Goal: Navigation & Orientation: Find specific page/section

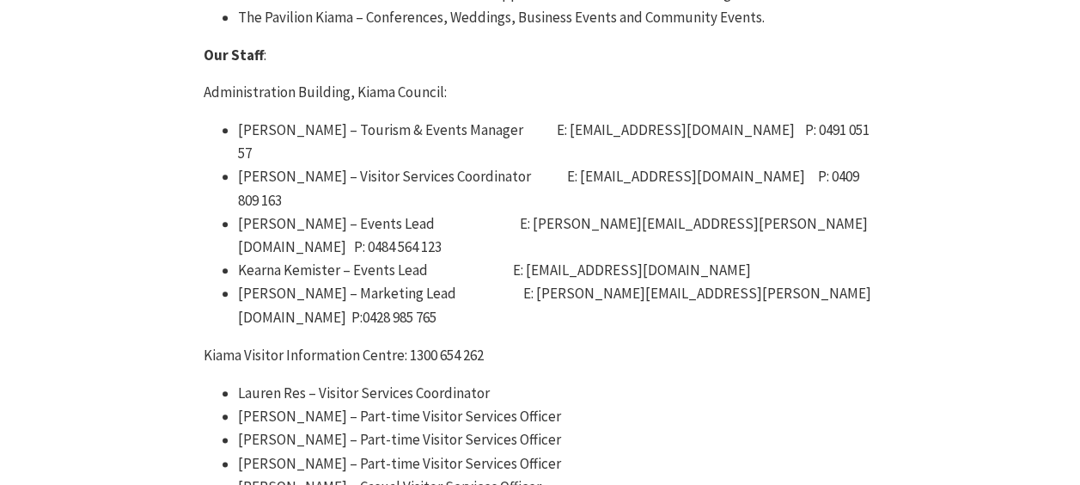
scroll to position [773, 0]
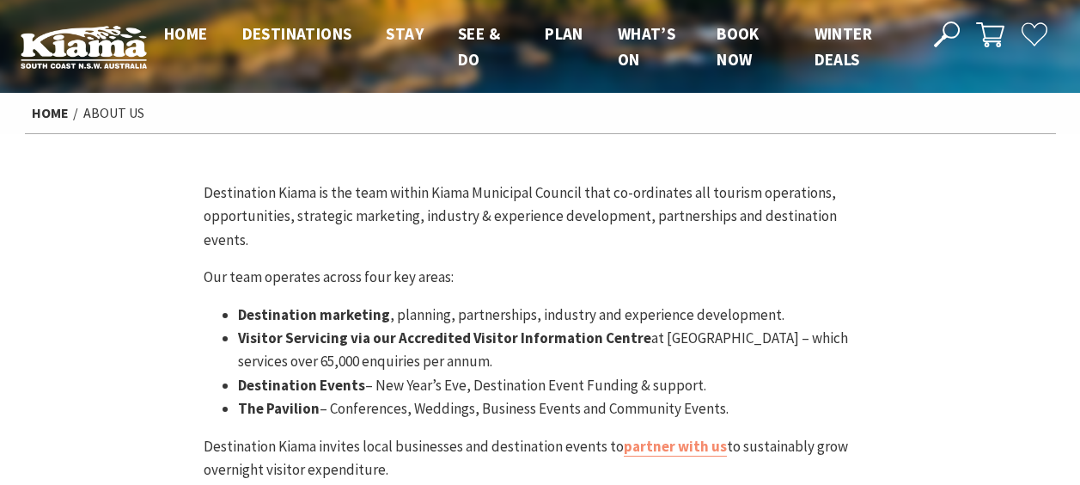
scroll to position [172, 0]
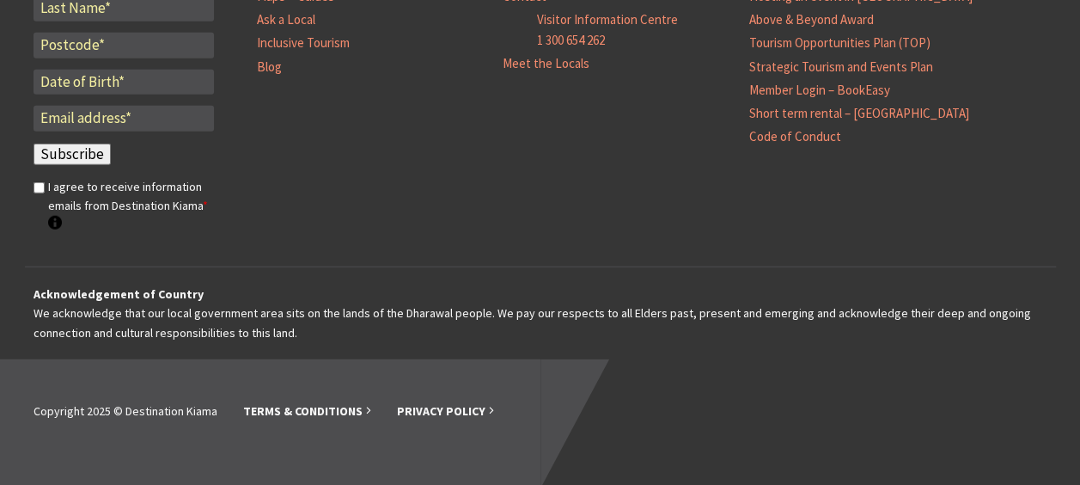
scroll to position [5300, 0]
